Goal: Find specific page/section: Locate a particular part of the current website

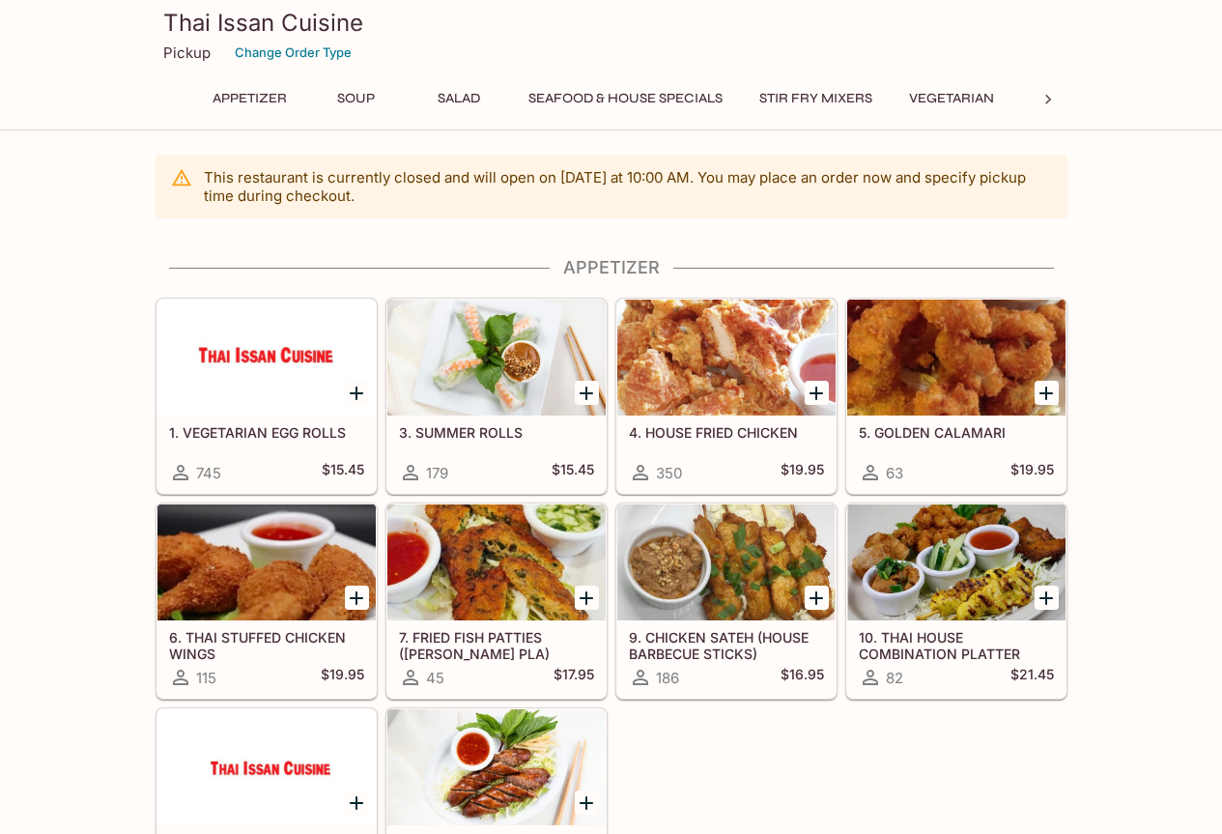
click at [440, 439] on h5 "3. SUMMER ROLLS" at bounding box center [496, 432] width 195 height 16
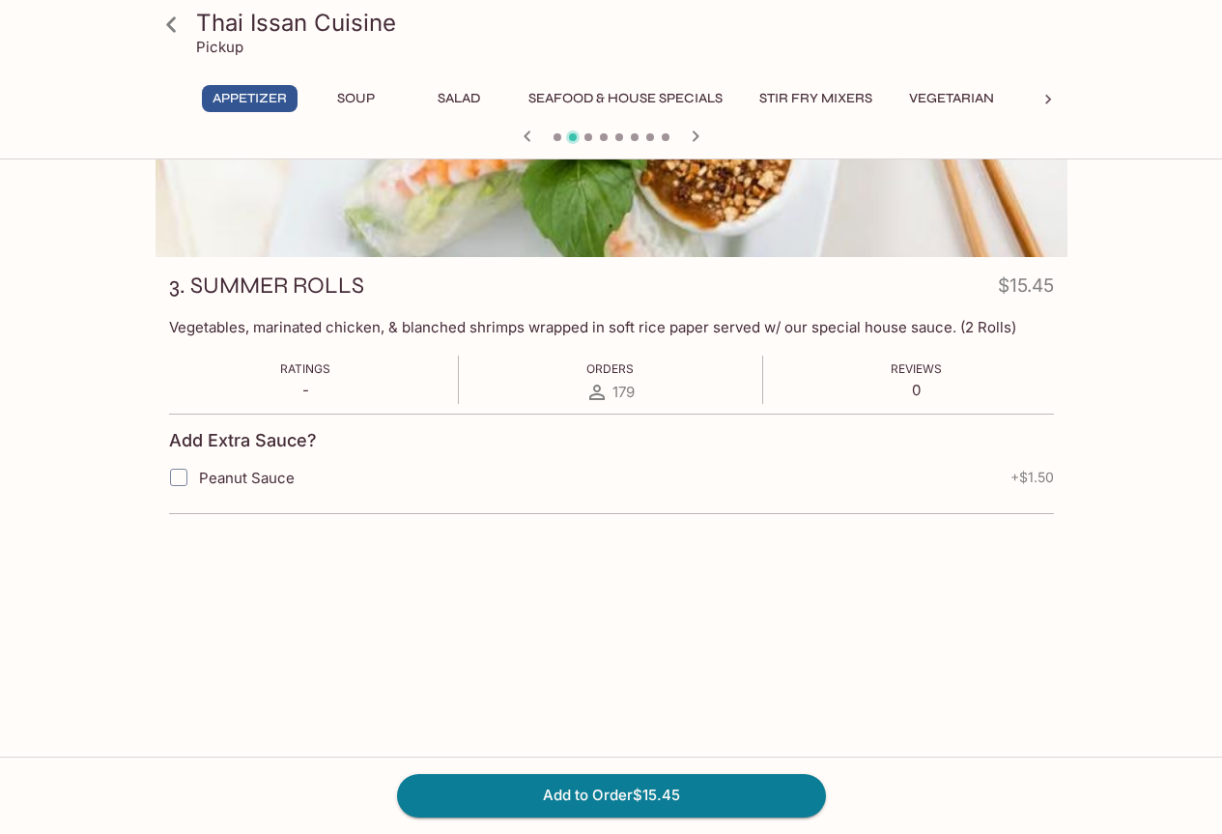
scroll to position [167, 0]
click at [182, 41] on icon at bounding box center [172, 25] width 34 height 34
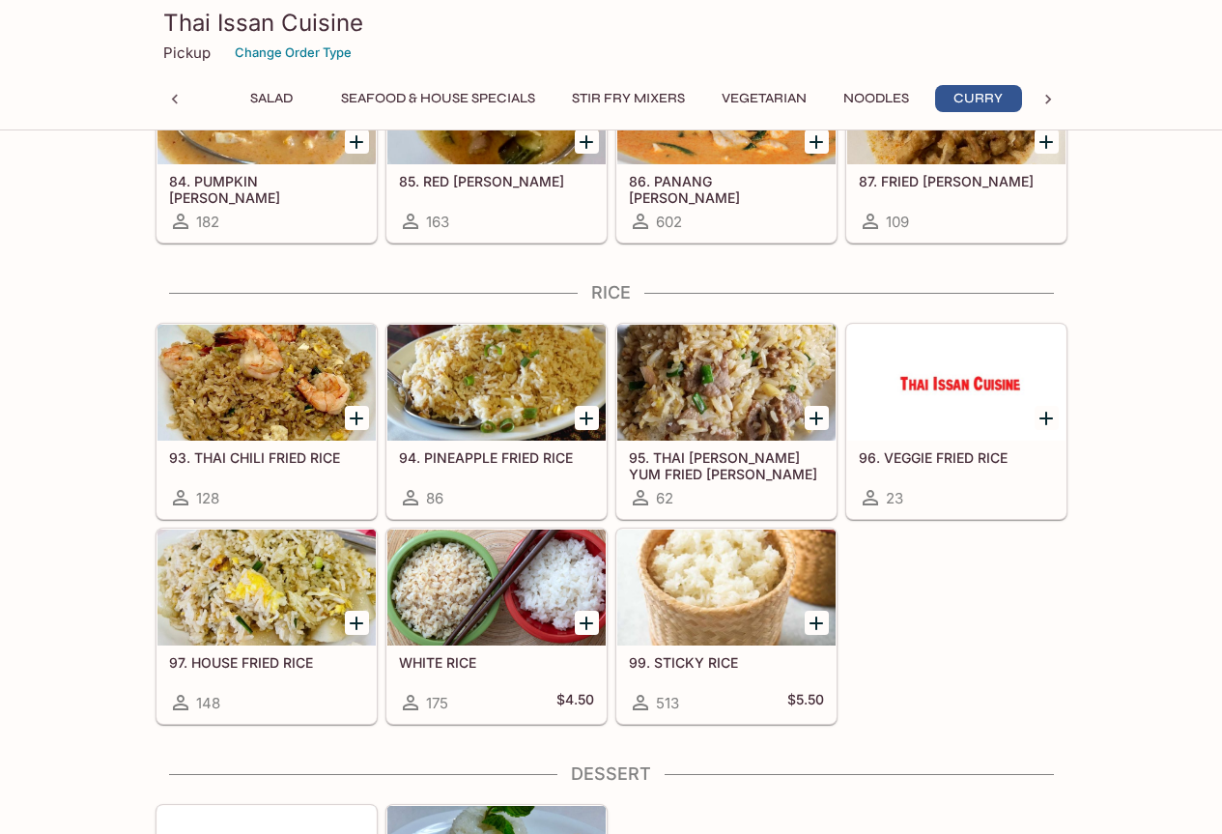
scroll to position [4250, 0]
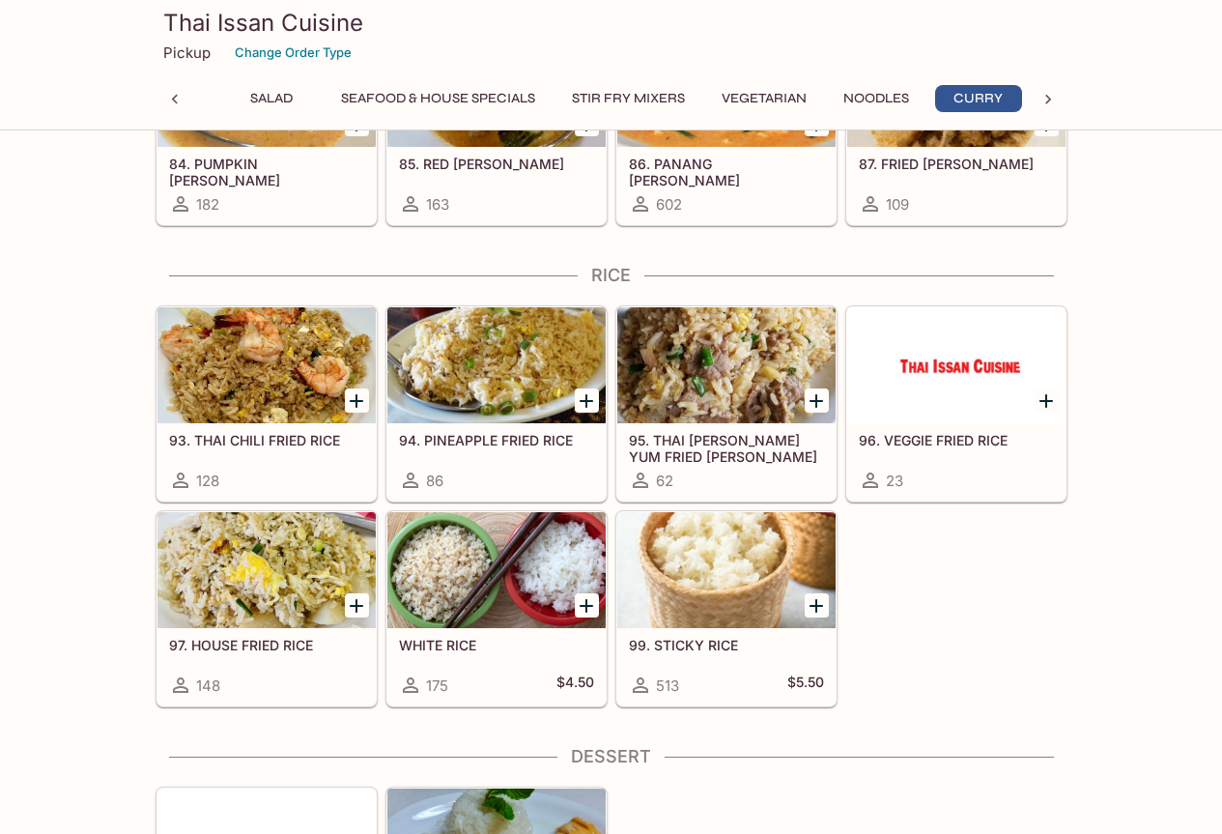
scroll to position [167, 0]
